Goal: Information Seeking & Learning: Learn about a topic

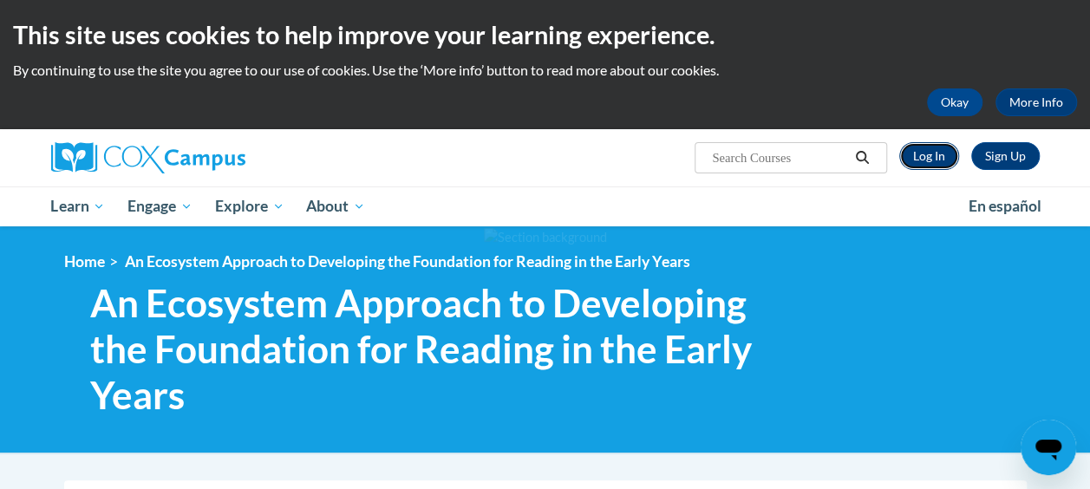
click at [924, 167] on link "Log In" at bounding box center [930, 156] width 60 height 28
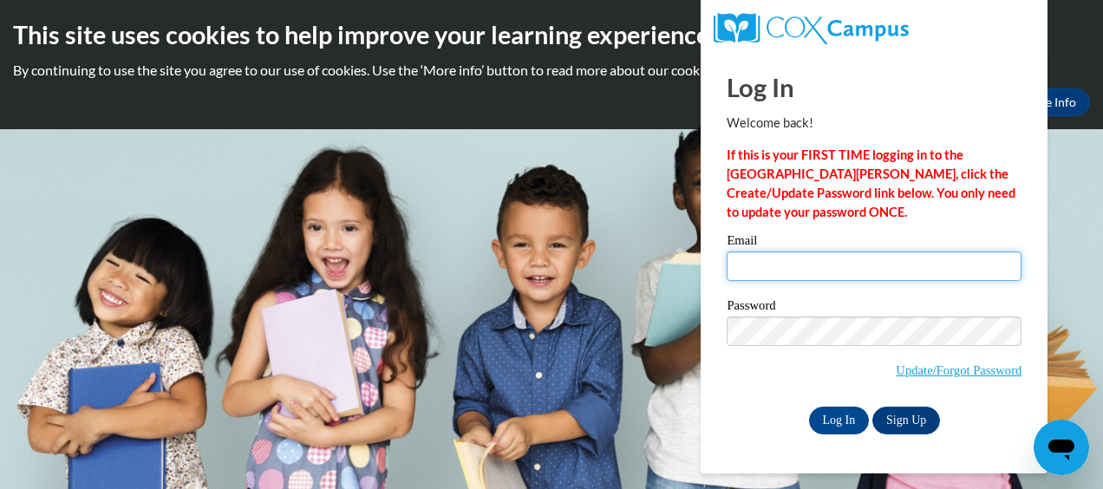
click at [881, 252] on input "Email" at bounding box center [874, 266] width 295 height 29
type input "jocelyn.douglas36@yahoo.com"
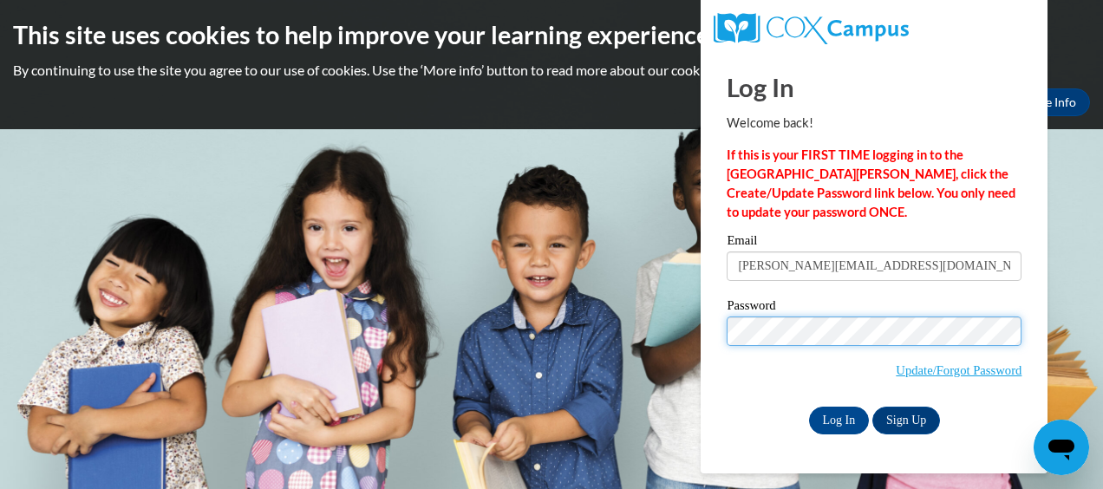
click at [632, 324] on body "This site uses cookies to help improve your learning experience. By continuing …" at bounding box center [551, 244] width 1103 height 489
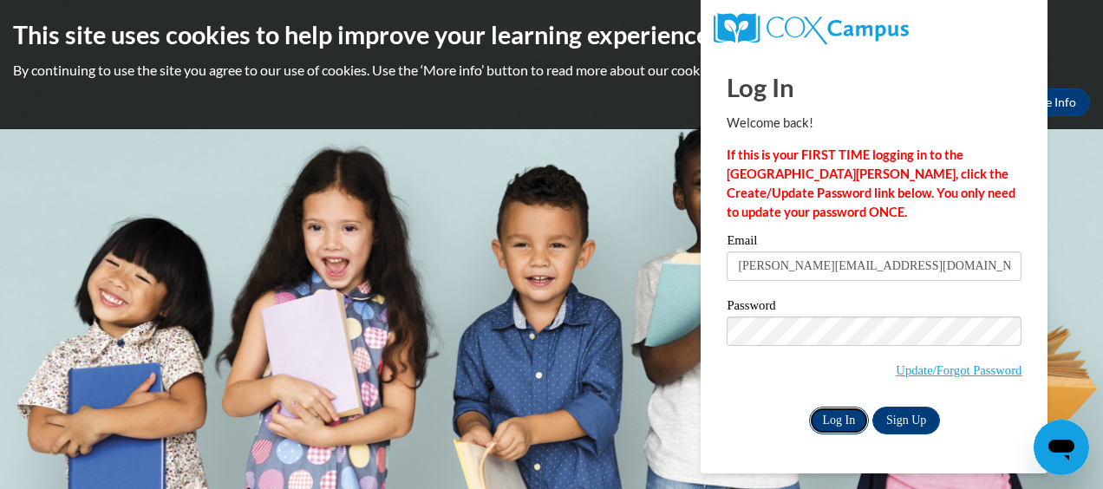
click at [822, 425] on input "Log In" at bounding box center [839, 421] width 61 height 28
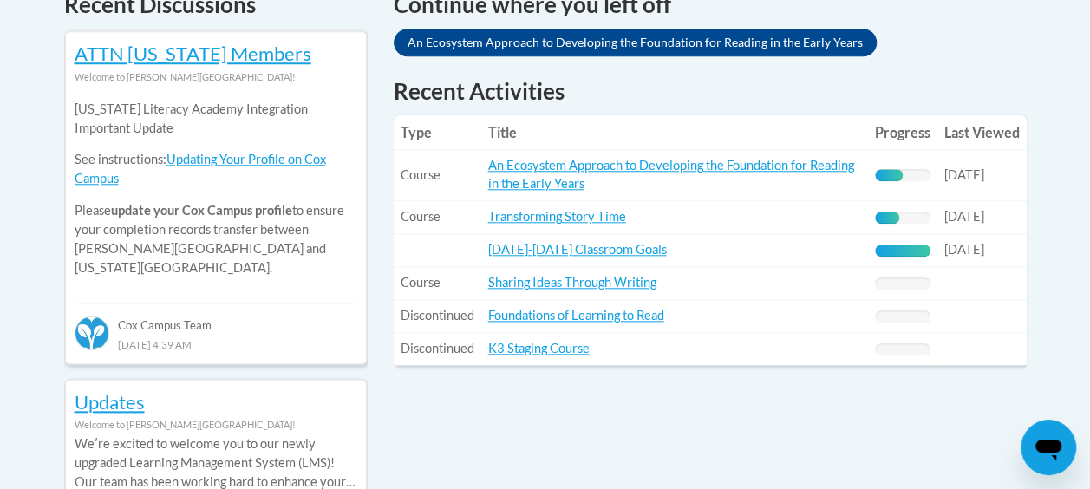
scroll to position [792, 0]
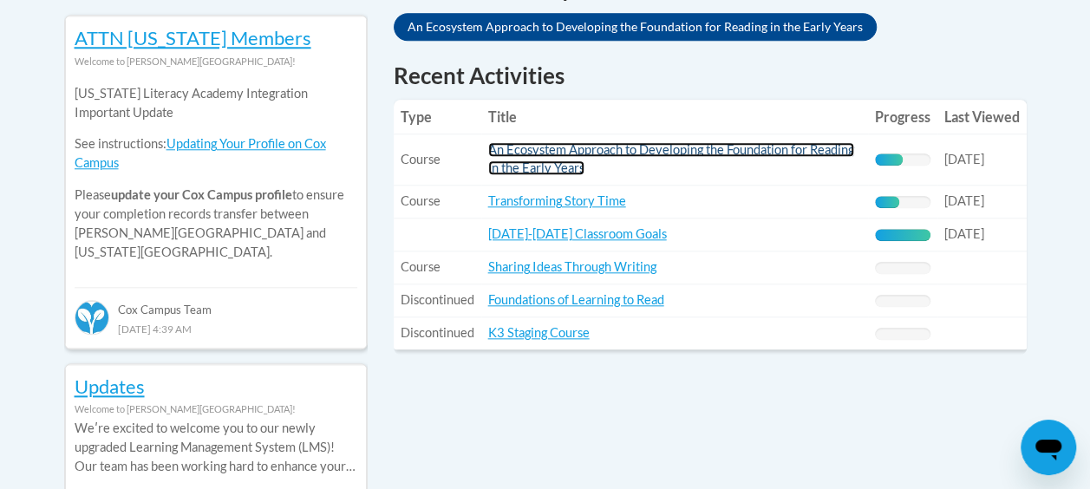
click at [629, 145] on link "An Ecosystem Approach to Developing the Foundation for Reading in the Early Yea…" at bounding box center [671, 158] width 366 height 33
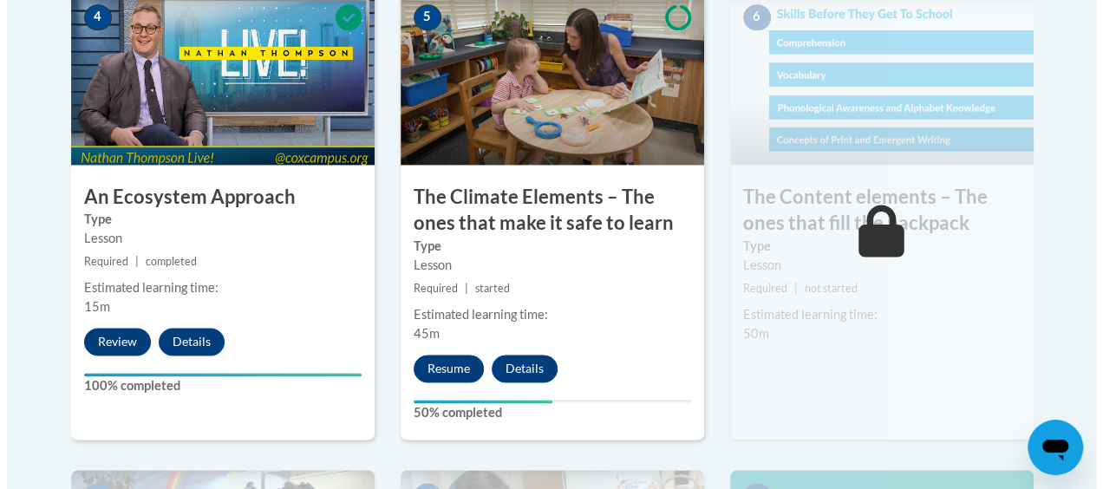
scroll to position [1194, 0]
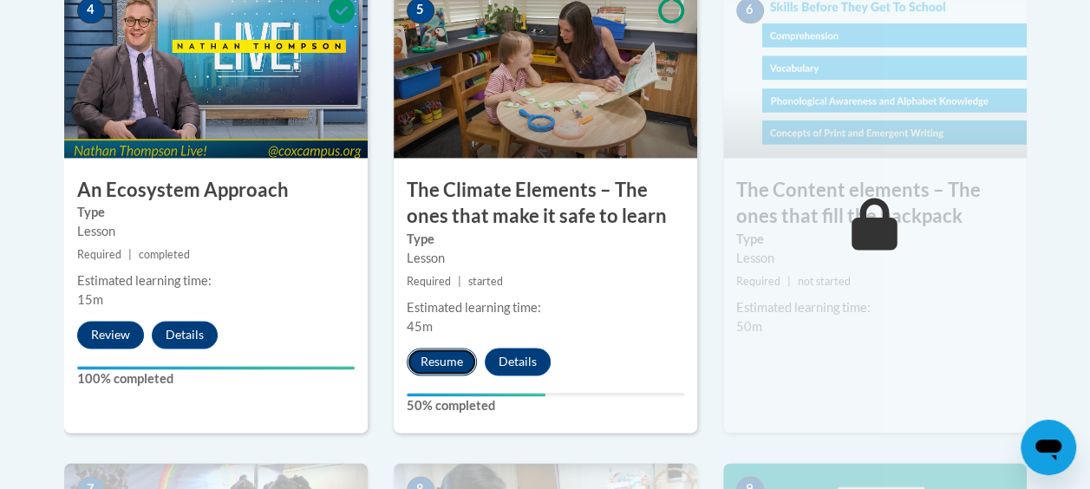
click at [445, 373] on button "Resume" at bounding box center [442, 362] width 70 height 28
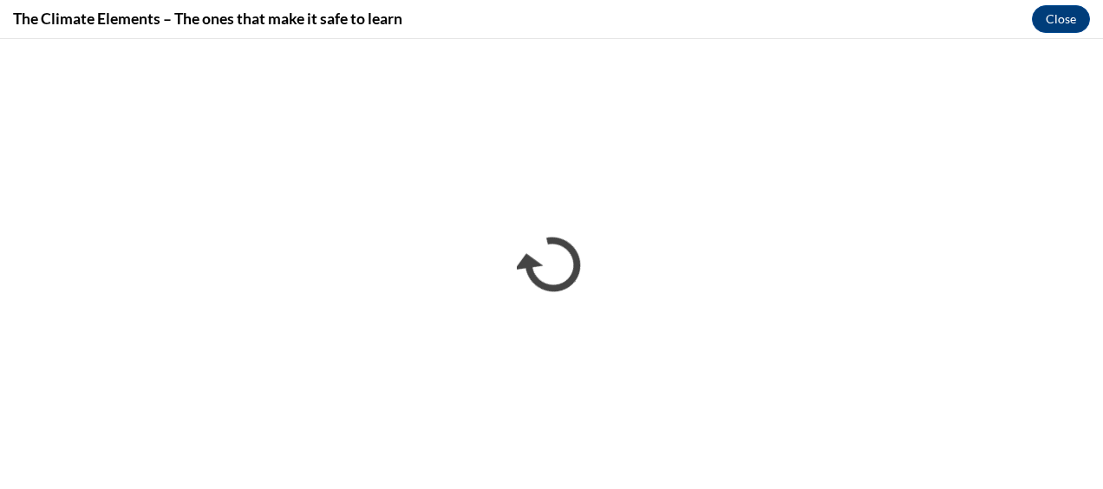
scroll to position [0, 0]
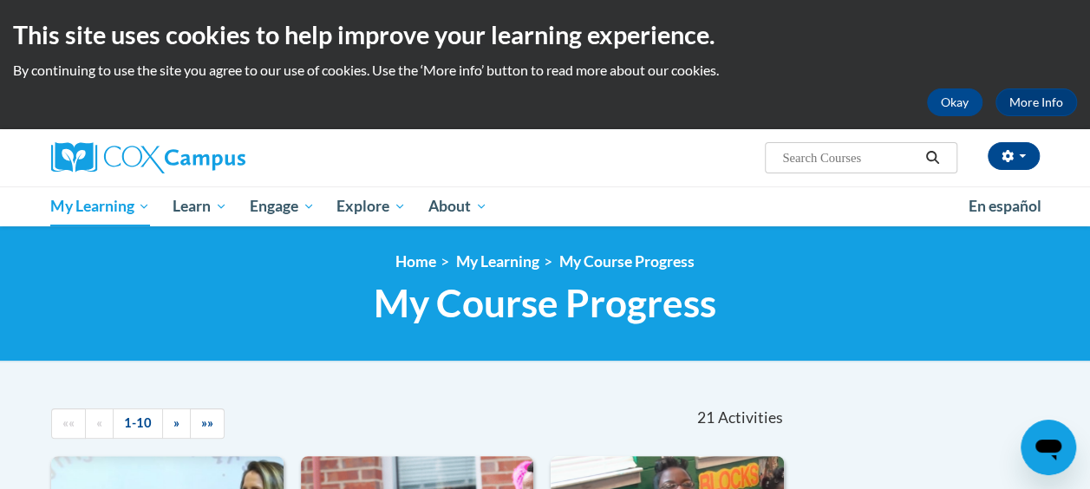
click at [864, 150] on input "Search..." at bounding box center [850, 157] width 139 height 21
type input "storytime"
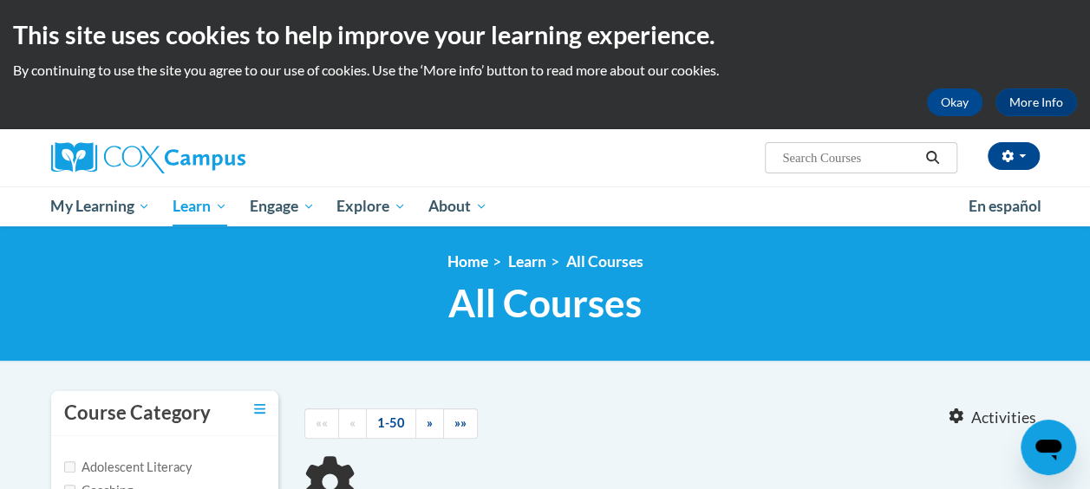
type input "storytime"
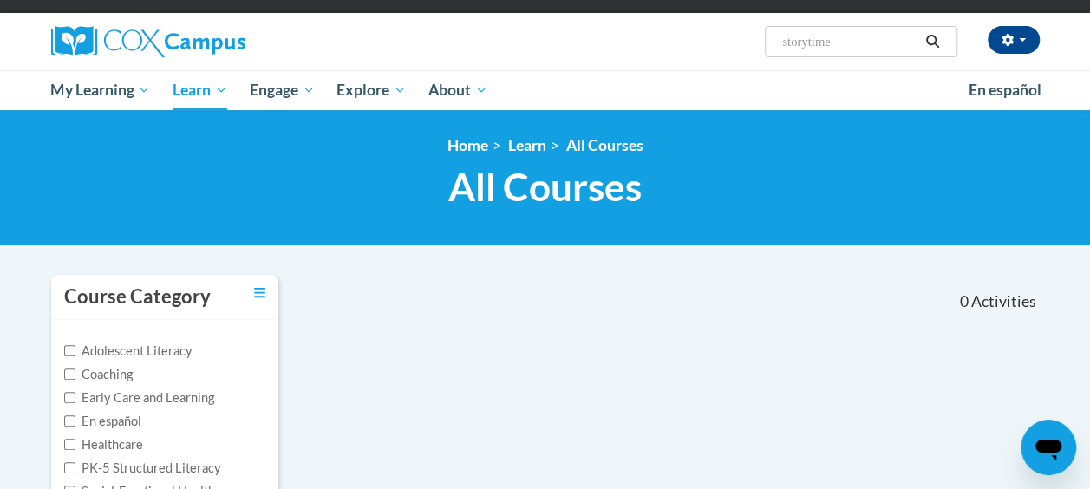
scroll to position [87, 0]
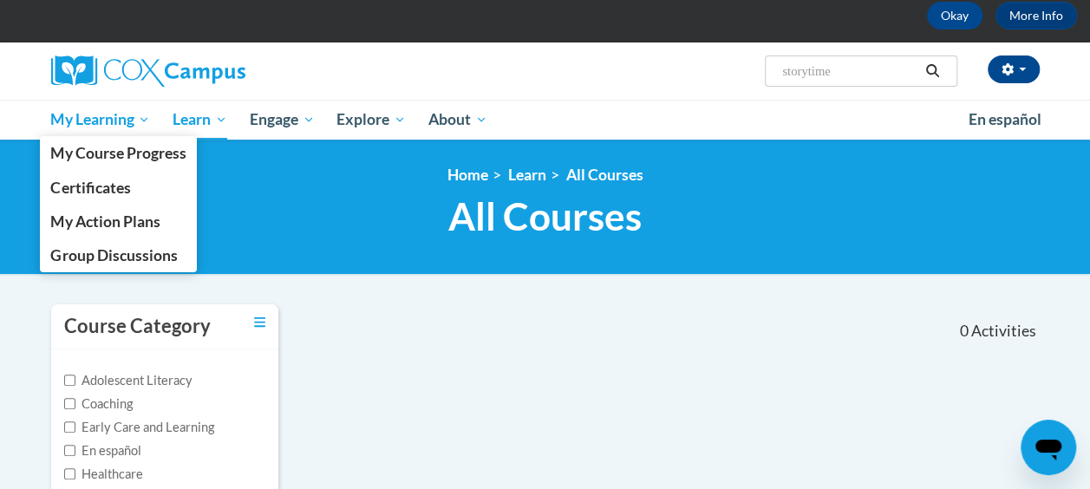
click at [120, 110] on span "My Learning" at bounding box center [100, 119] width 100 height 21
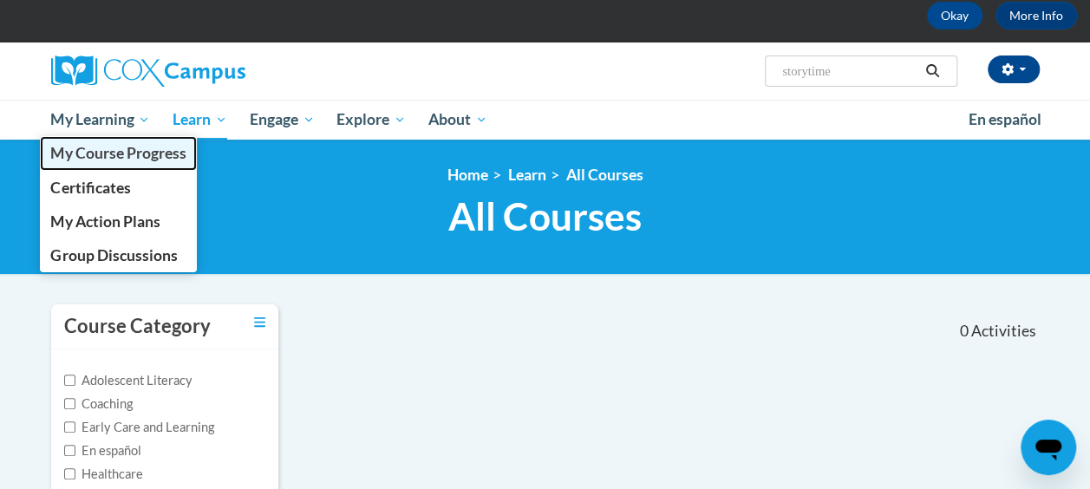
click at [115, 151] on span "My Course Progress" at bounding box center [117, 153] width 135 height 18
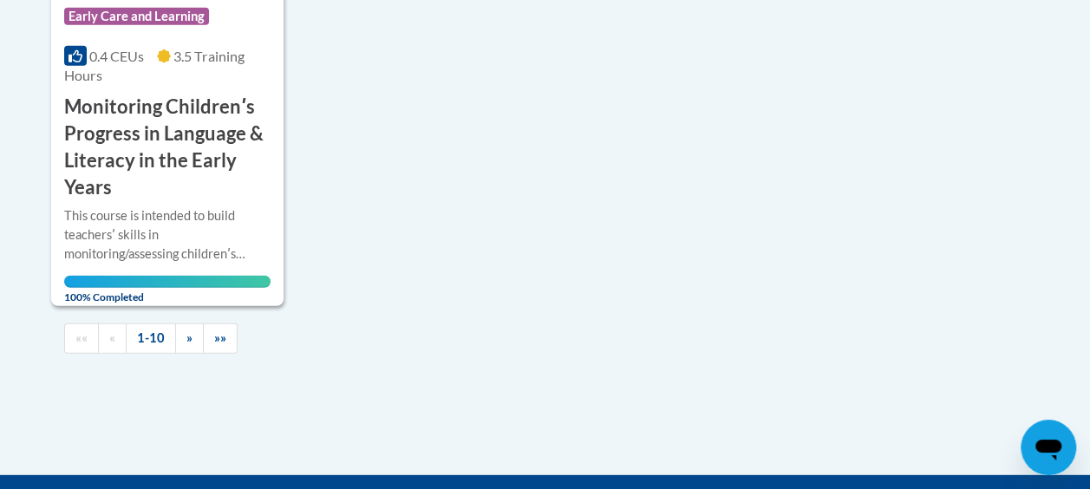
scroll to position [2205, 0]
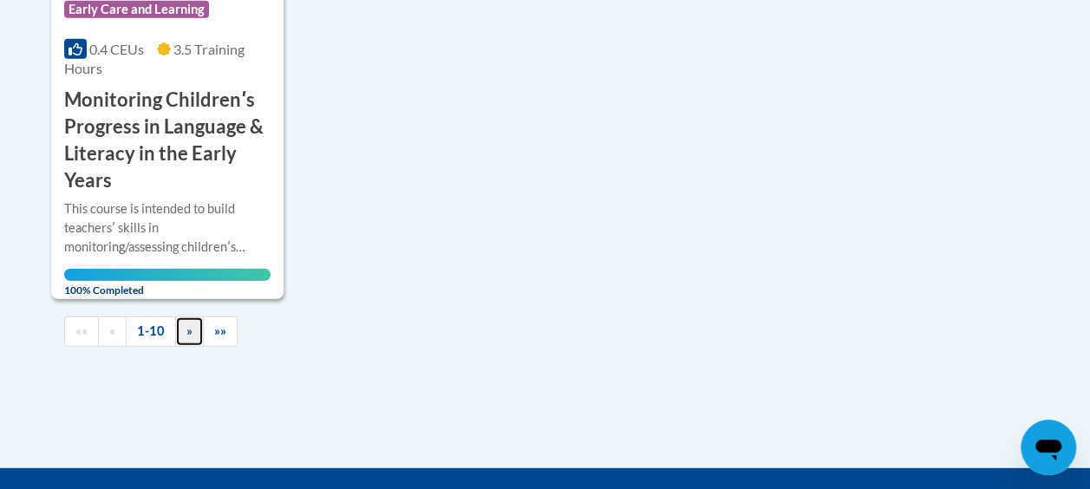
click at [180, 332] on link "»" at bounding box center [189, 332] width 29 height 30
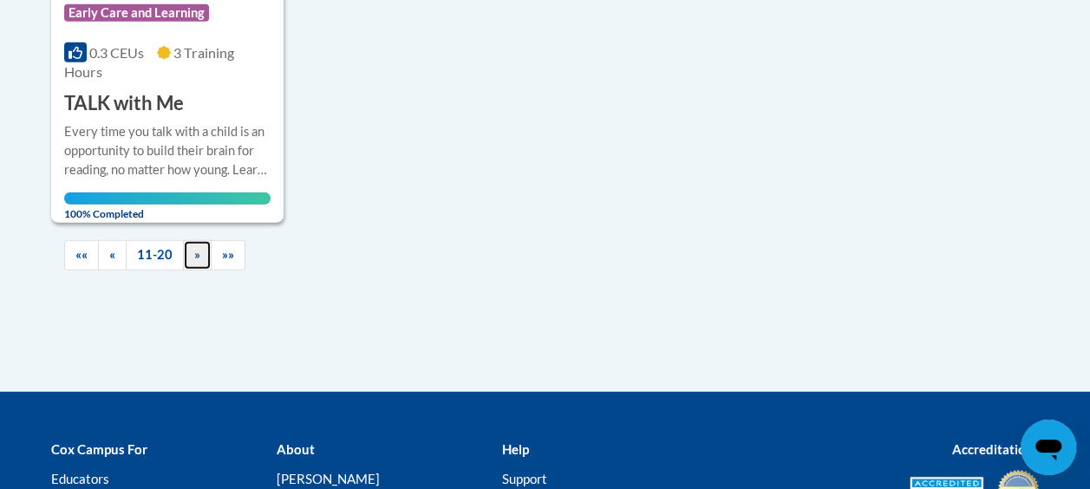
scroll to position [2279, 0]
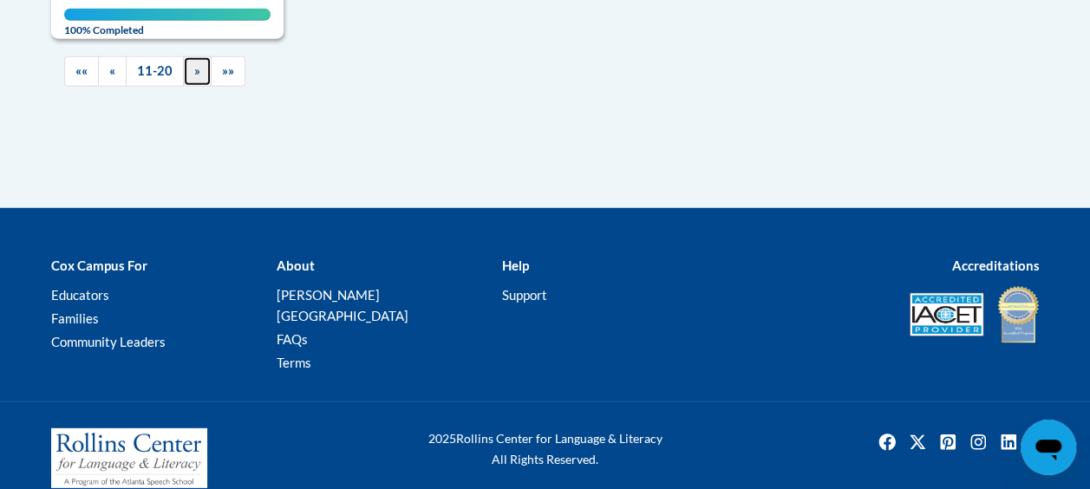
click at [196, 68] on span "»" at bounding box center [197, 70] width 6 height 15
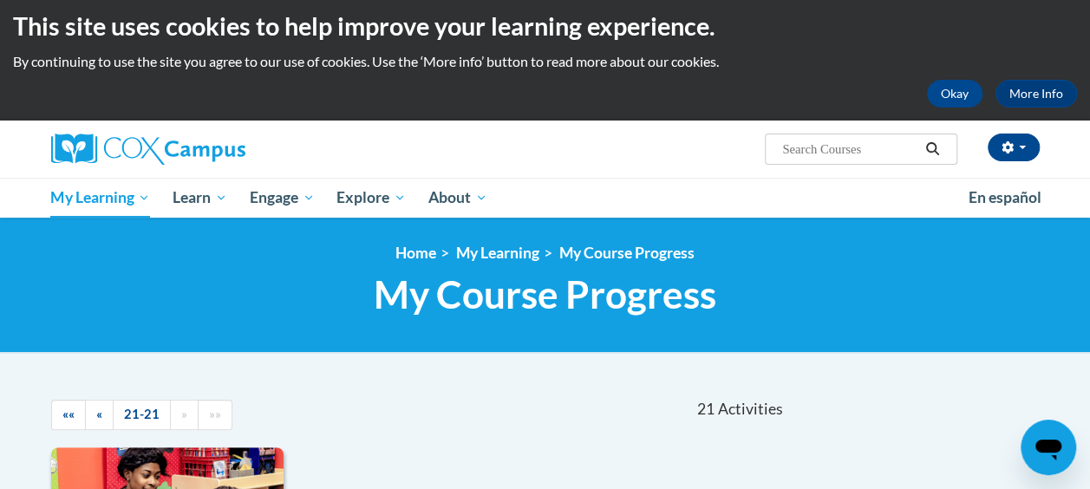
scroll to position [0, 0]
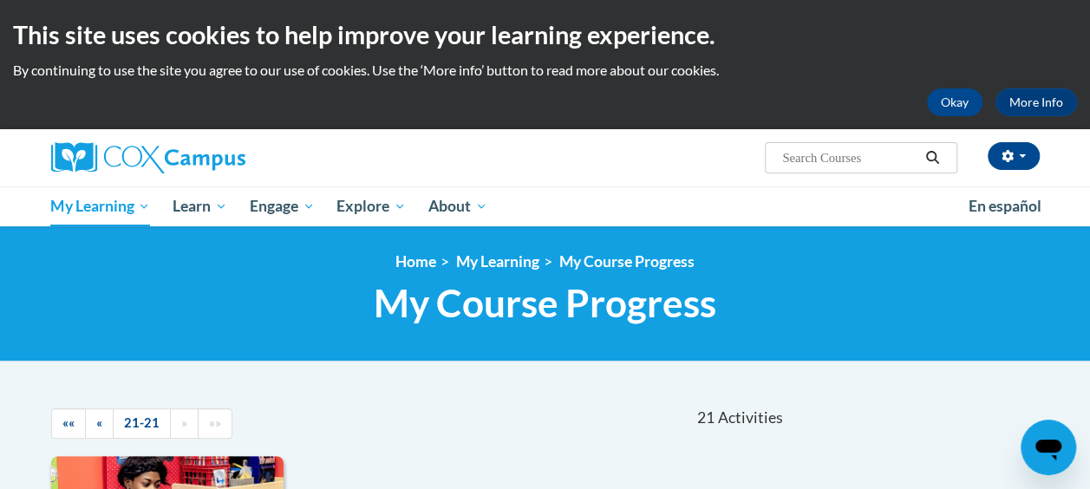
click at [436, 259] on li "My Learning" at bounding box center [487, 261] width 103 height 19
click at [399, 272] on div "<en>Home</en><fr>Accueil</fr><de>Zuhause</de><it>Casa</it><es>Casa</es><pt>Casa…" at bounding box center [545, 293] width 1015 height 82
click at [420, 262] on link "Home" at bounding box center [416, 261] width 41 height 18
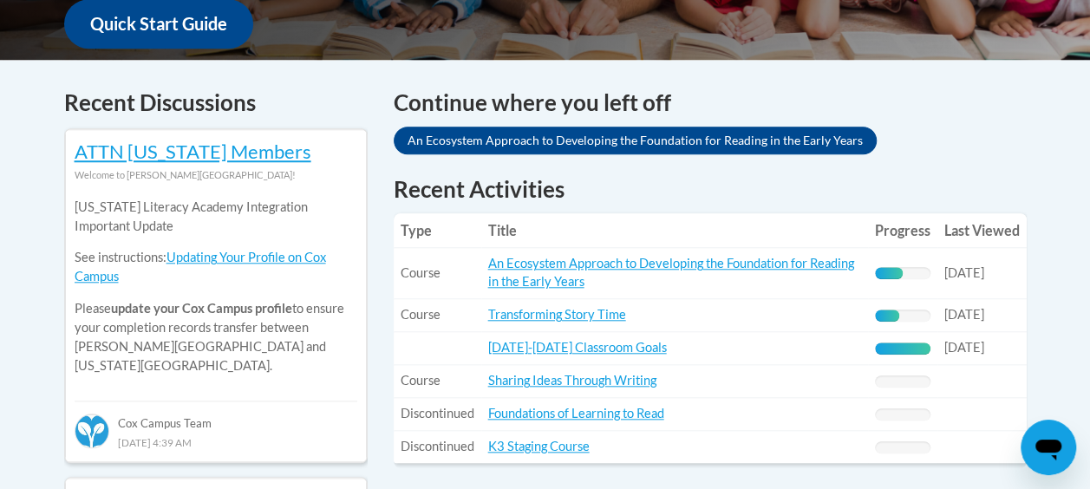
scroll to position [685, 0]
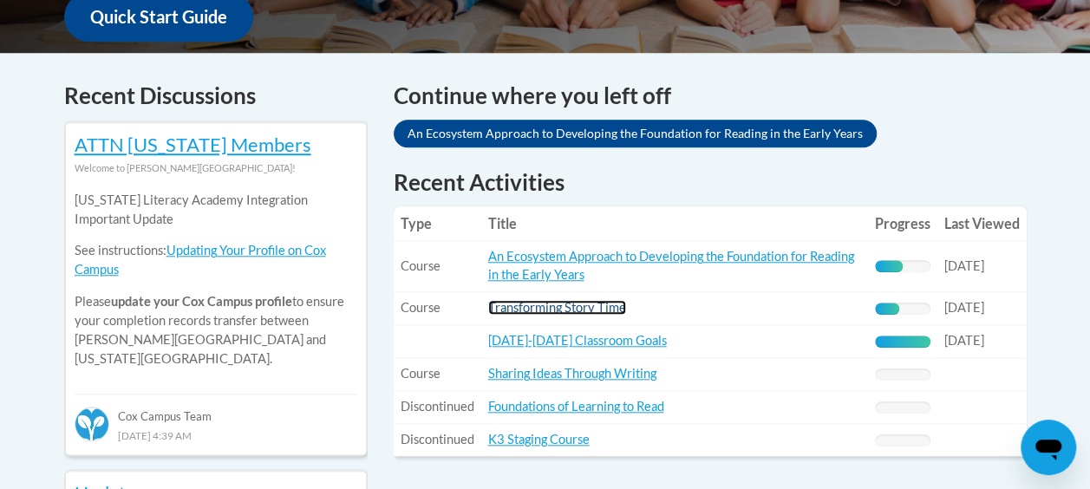
click at [610, 306] on link "Transforming Story Time" at bounding box center [557, 307] width 138 height 15
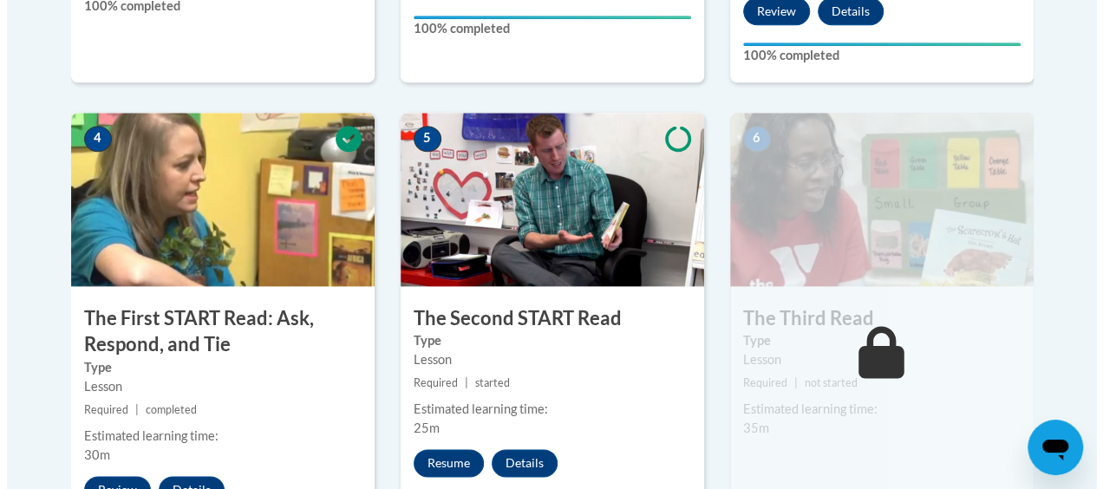
scroll to position [1175, 0]
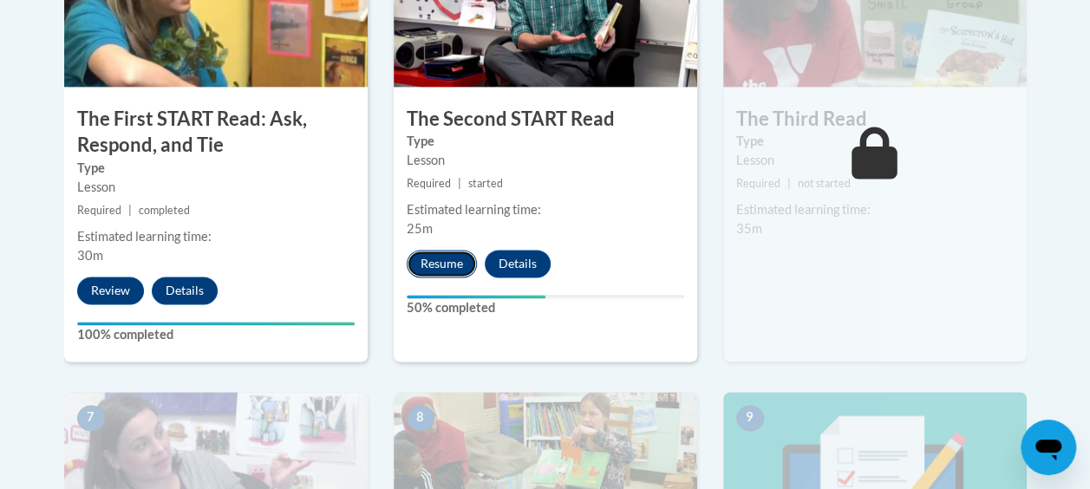
click at [445, 261] on button "Resume" at bounding box center [442, 264] width 70 height 28
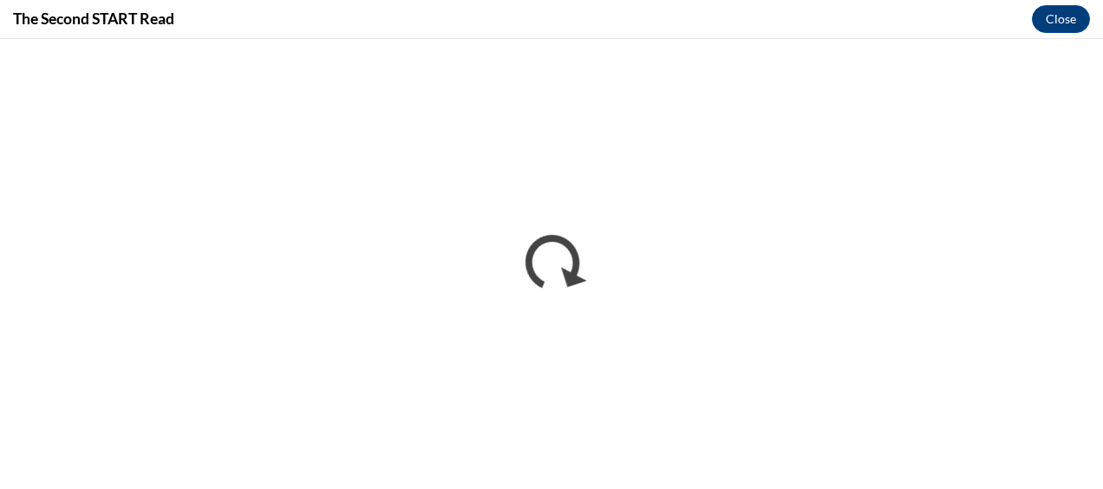
scroll to position [0, 0]
